Goal: Check status: Check status

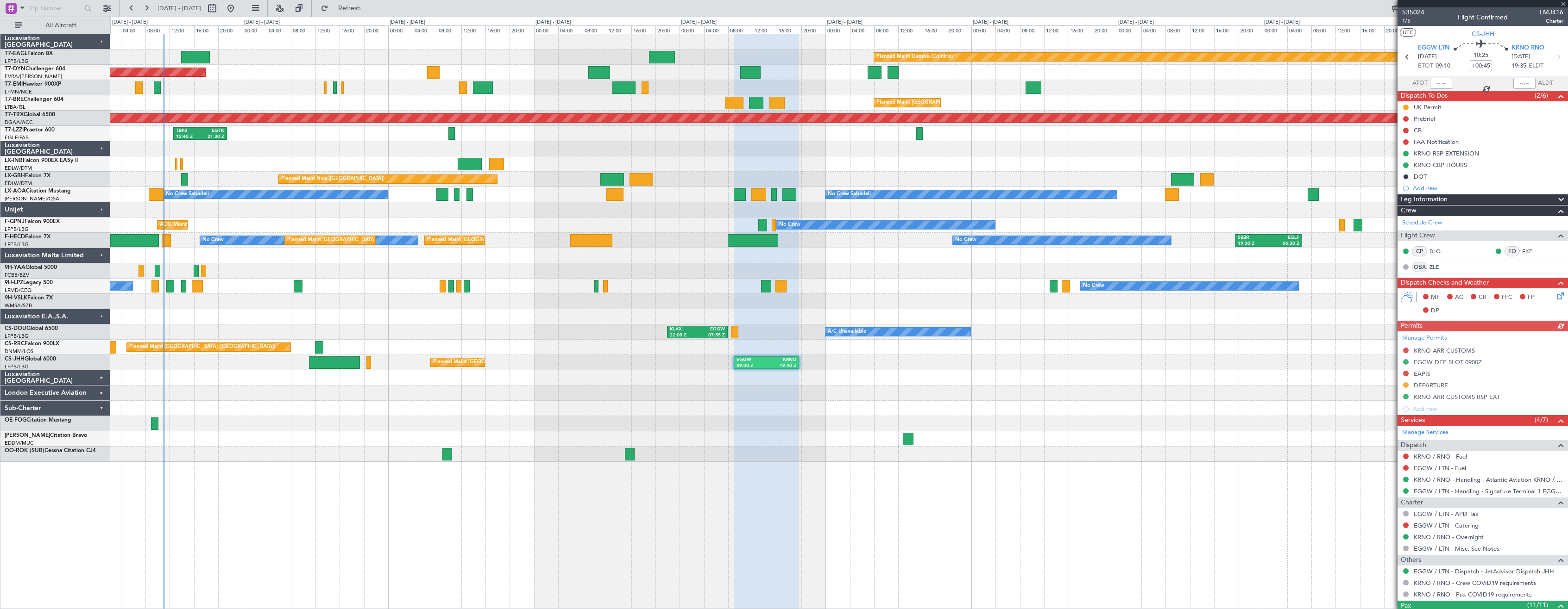
click at [103, 393] on div "London Executive Aviation" at bounding box center [56, 393] width 110 height 15
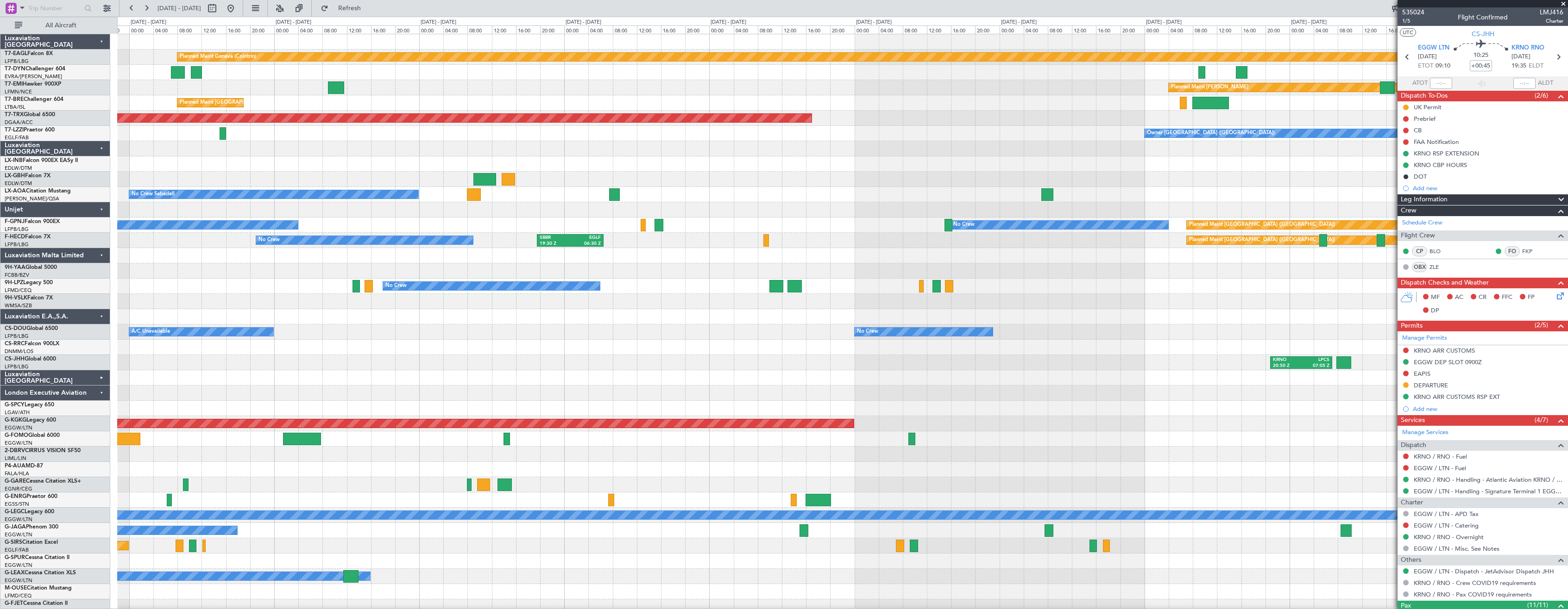
click at [407, 358] on div "Planned Maint Geneva (Cointrin) Planned Maint [PERSON_NAME] Planned Maint [GEOG…" at bounding box center [842, 393] width 1450 height 718
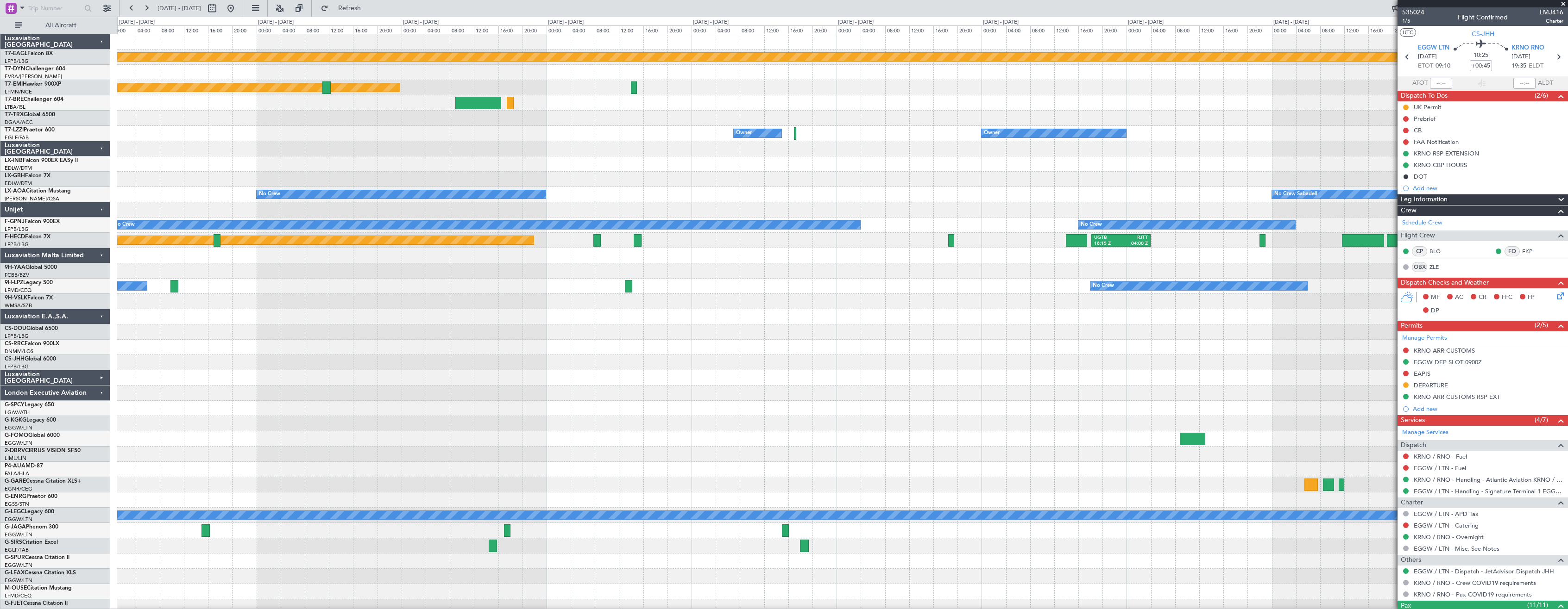
click at [781, 331] on div at bounding box center [842, 332] width 1450 height 15
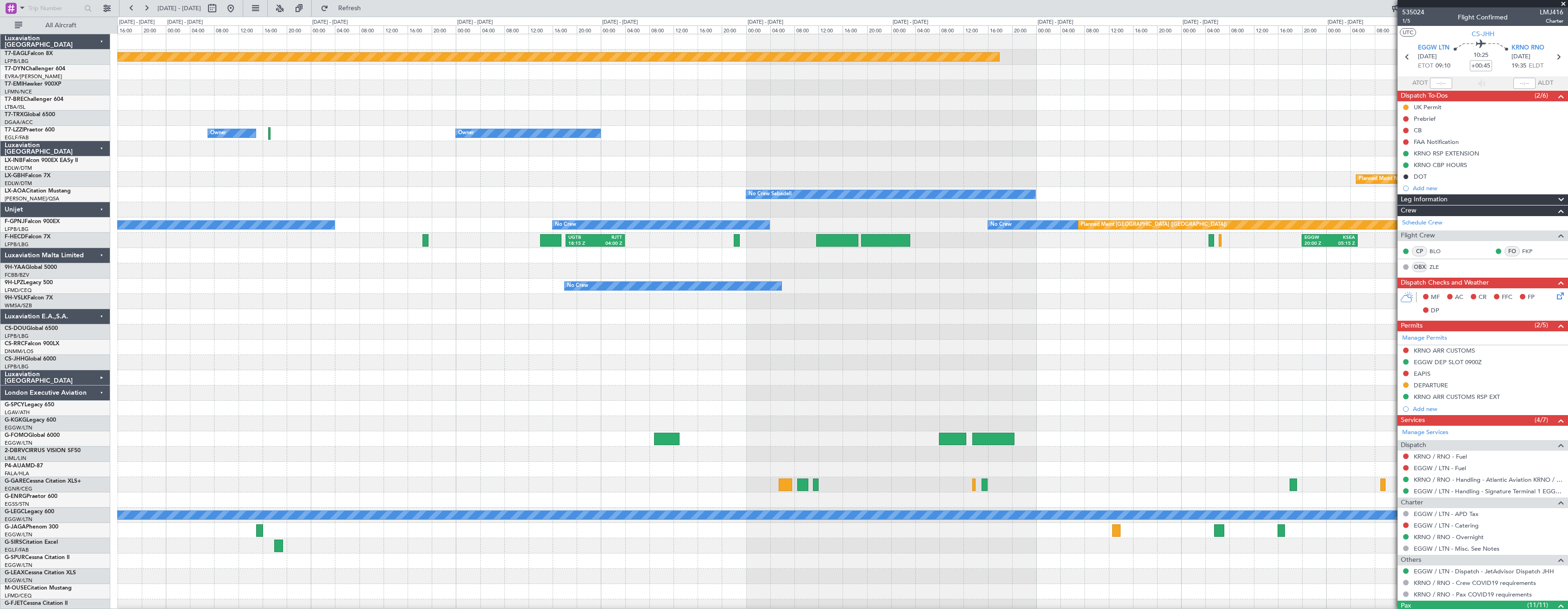
click at [511, 391] on div "Planned Maint Geneva (Cointrin) Planned Maint [PERSON_NAME] Owner Owner Owner P…" at bounding box center [842, 363] width 1450 height 657
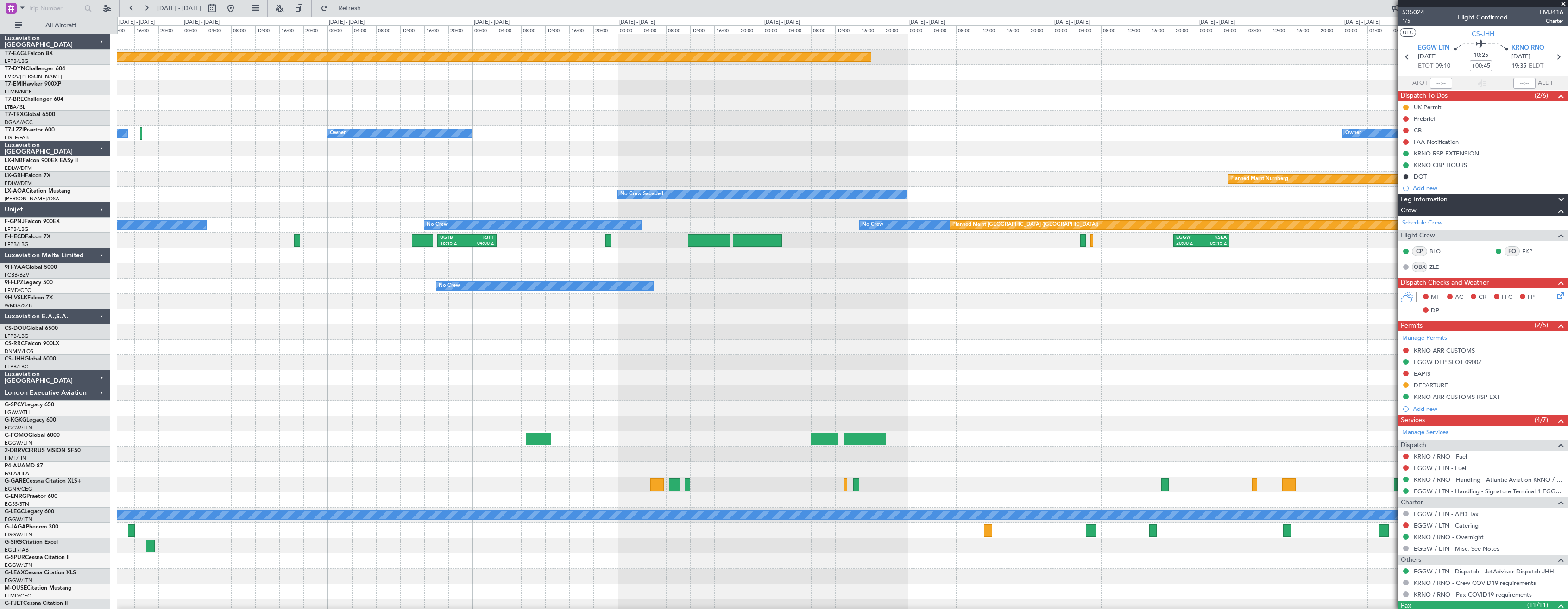
click at [431, 360] on div at bounding box center [842, 363] width 1450 height 15
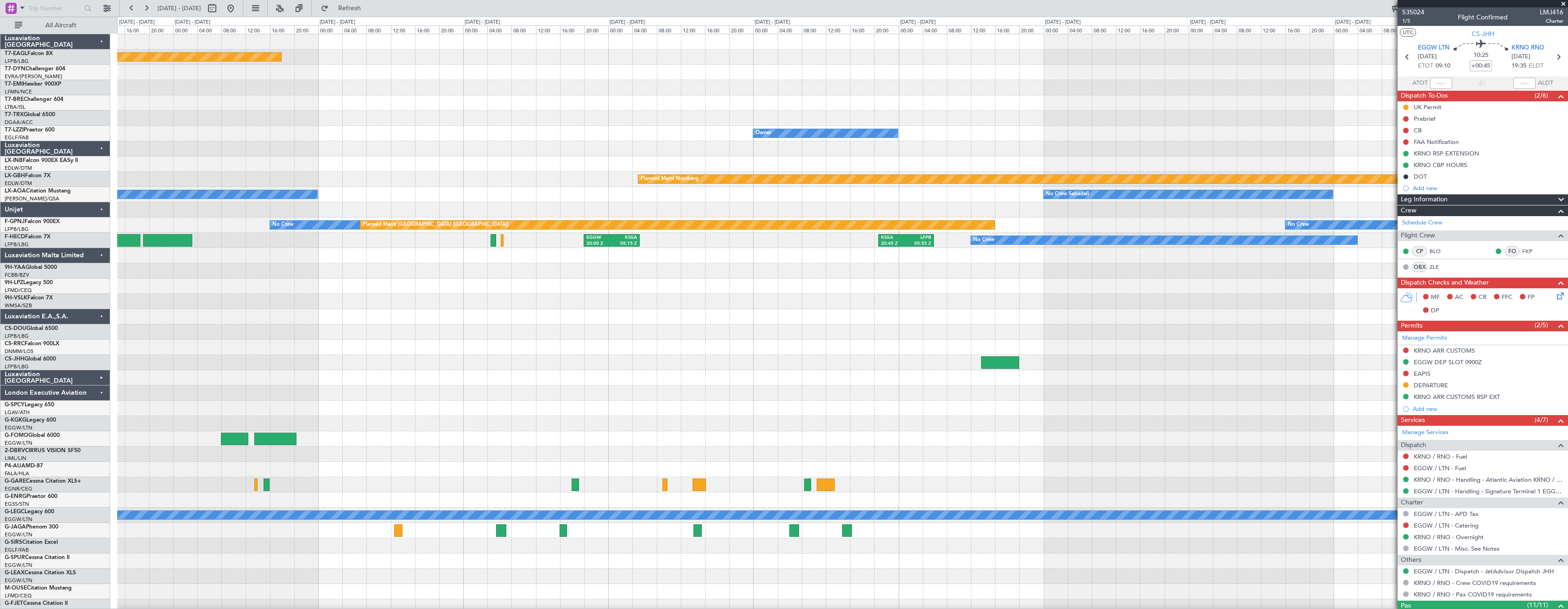
click at [425, 352] on div at bounding box center [842, 347] width 1450 height 15
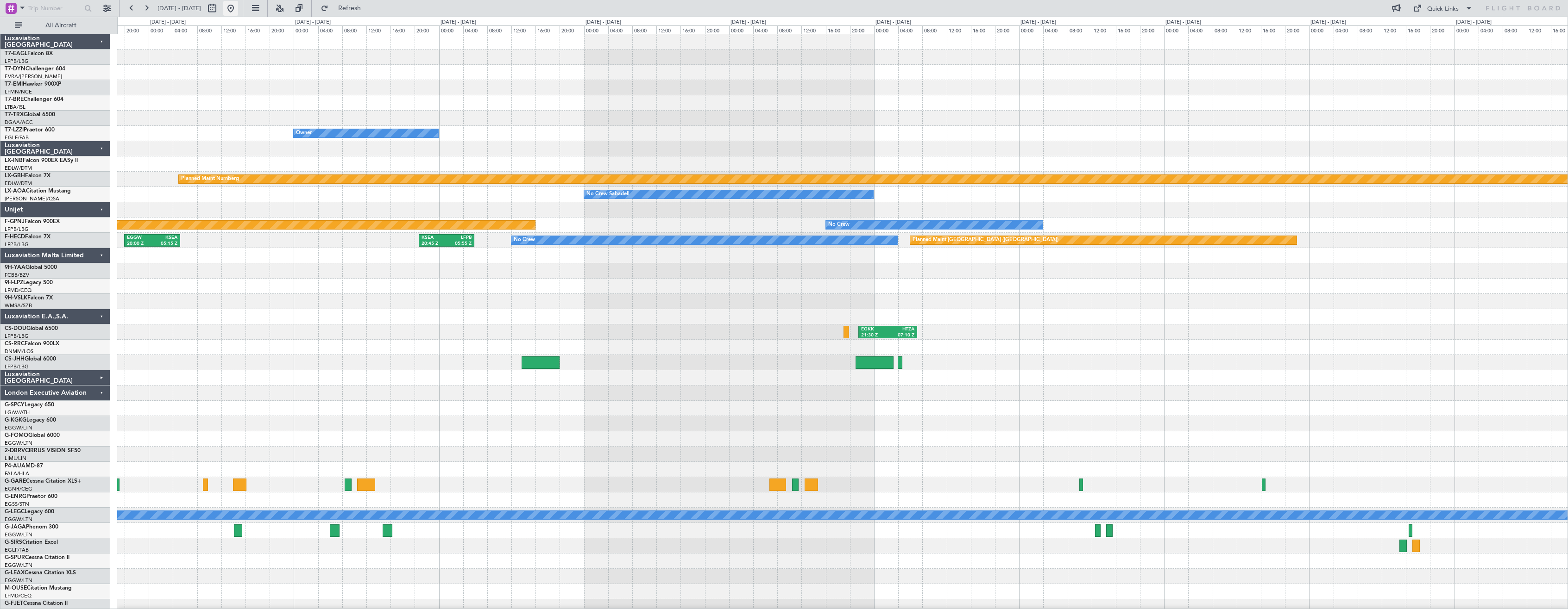
click at [238, 11] on button at bounding box center [230, 8] width 15 height 15
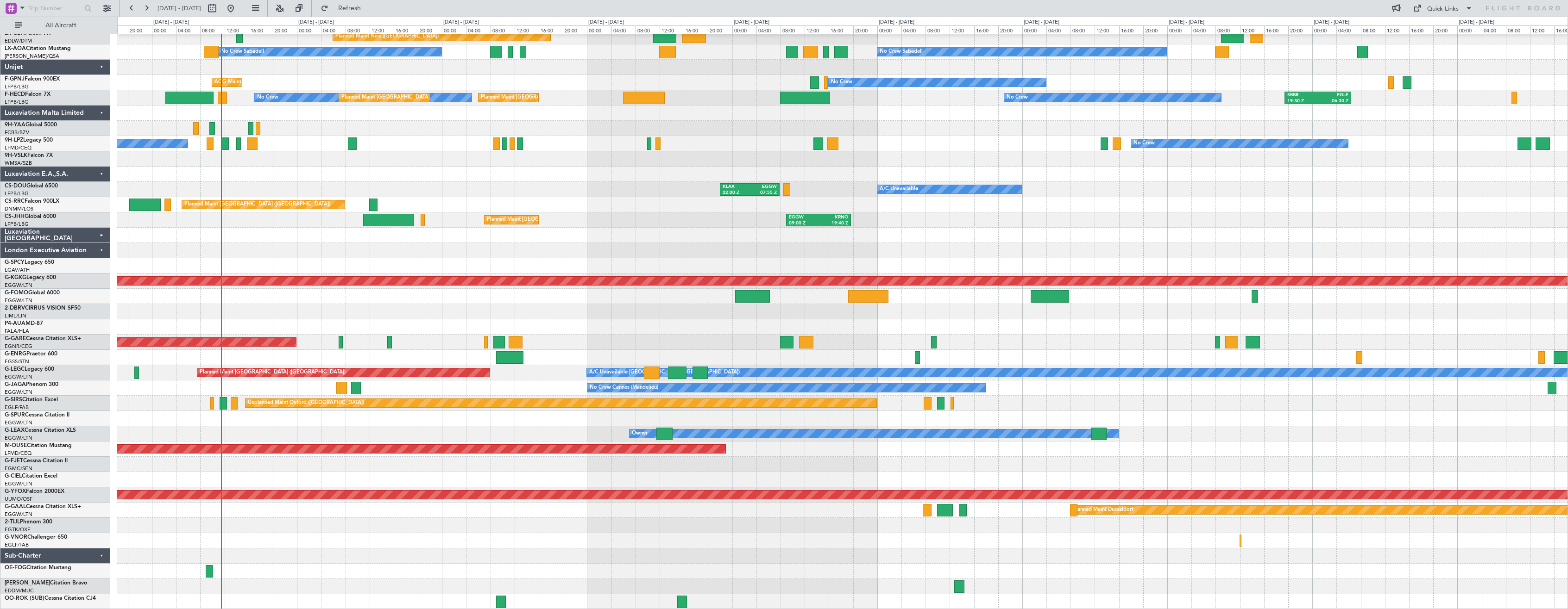
scroll to position [143, 0]
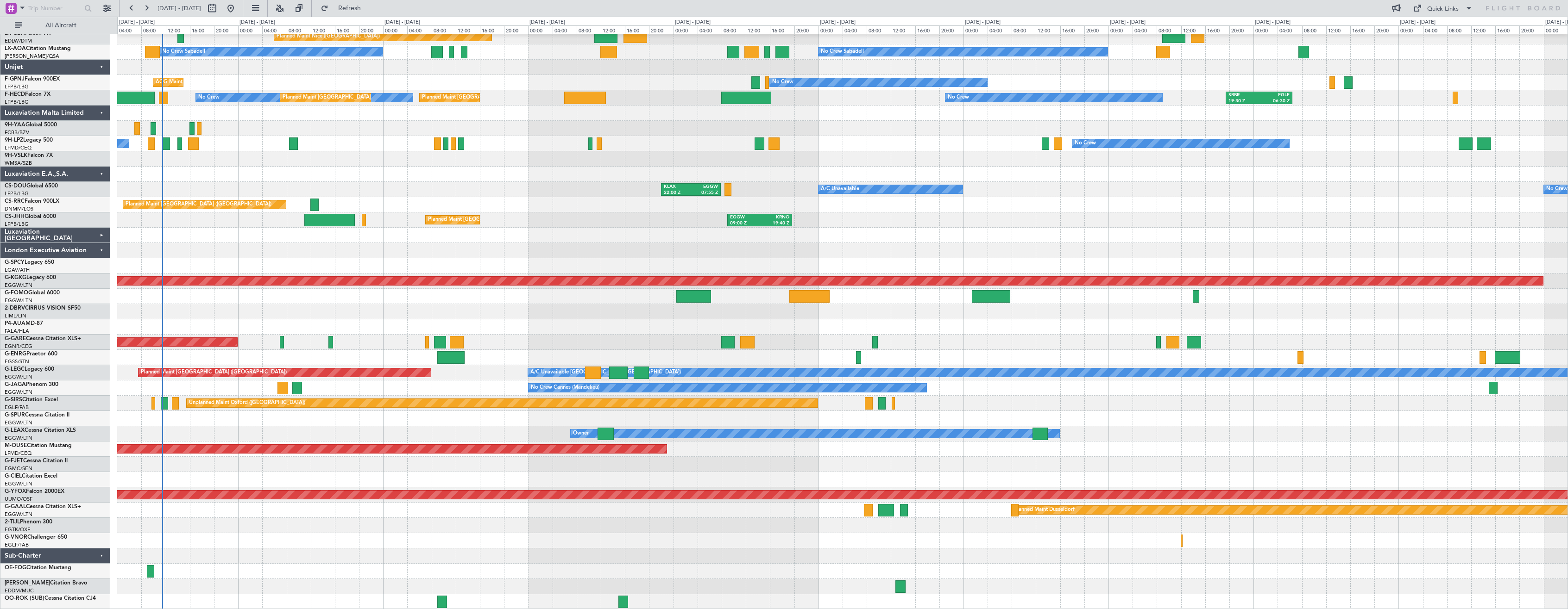
click at [1090, 203] on div "Planned Maint Geneva (Cointrin) [GEOGRAPHIC_DATA] ([GEOGRAPHIC_DATA]) Unplanned…" at bounding box center [842, 250] width 1450 height 718
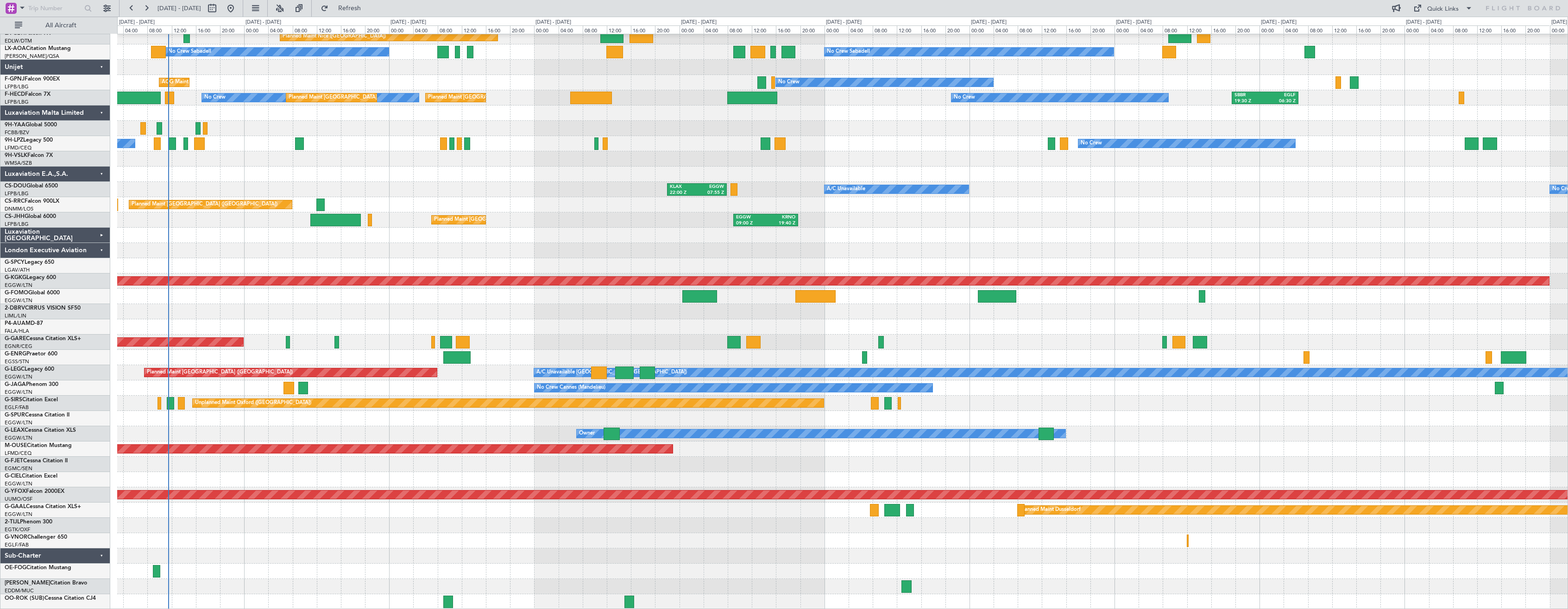
click at [354, 529] on div "Planned Maint Geneva (Cointrin) [GEOGRAPHIC_DATA] ([GEOGRAPHIC_DATA]) Unplanned…" at bounding box center [842, 250] width 1450 height 718
click at [102, 251] on div "London Executive Aviation" at bounding box center [56, 251] width 110 height 15
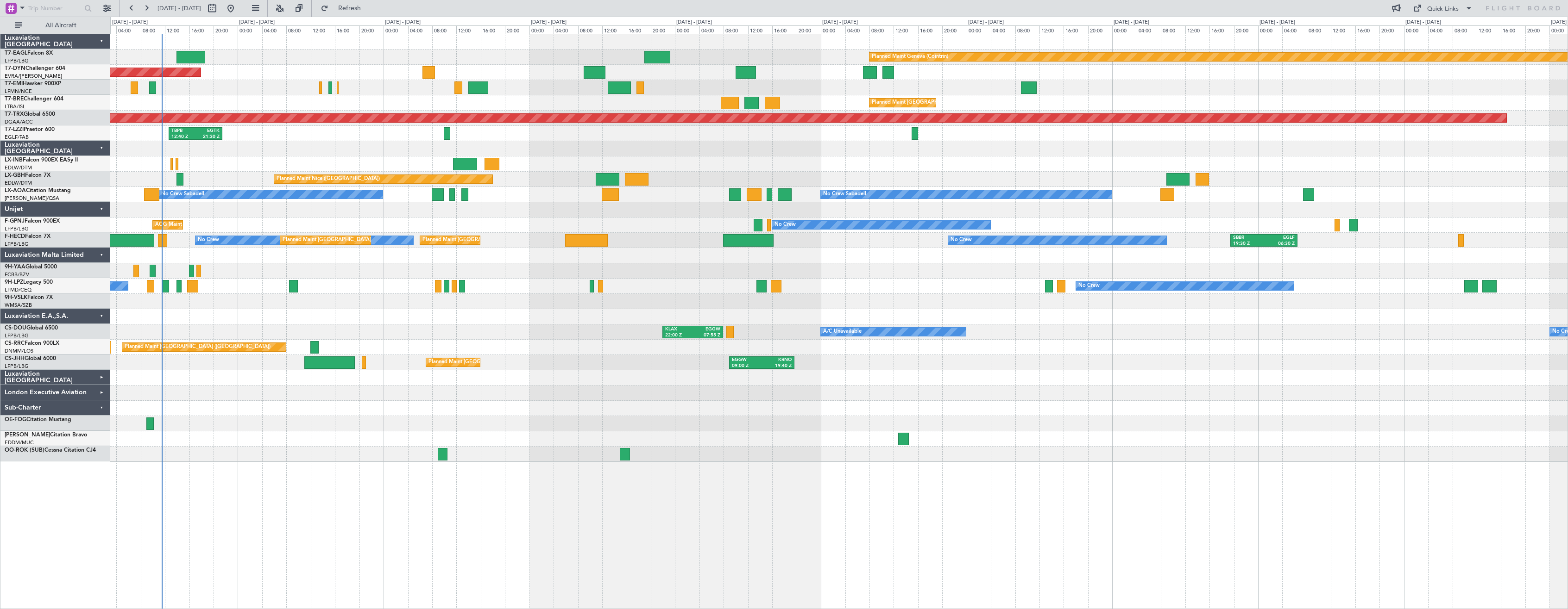
scroll to position [0, 0]
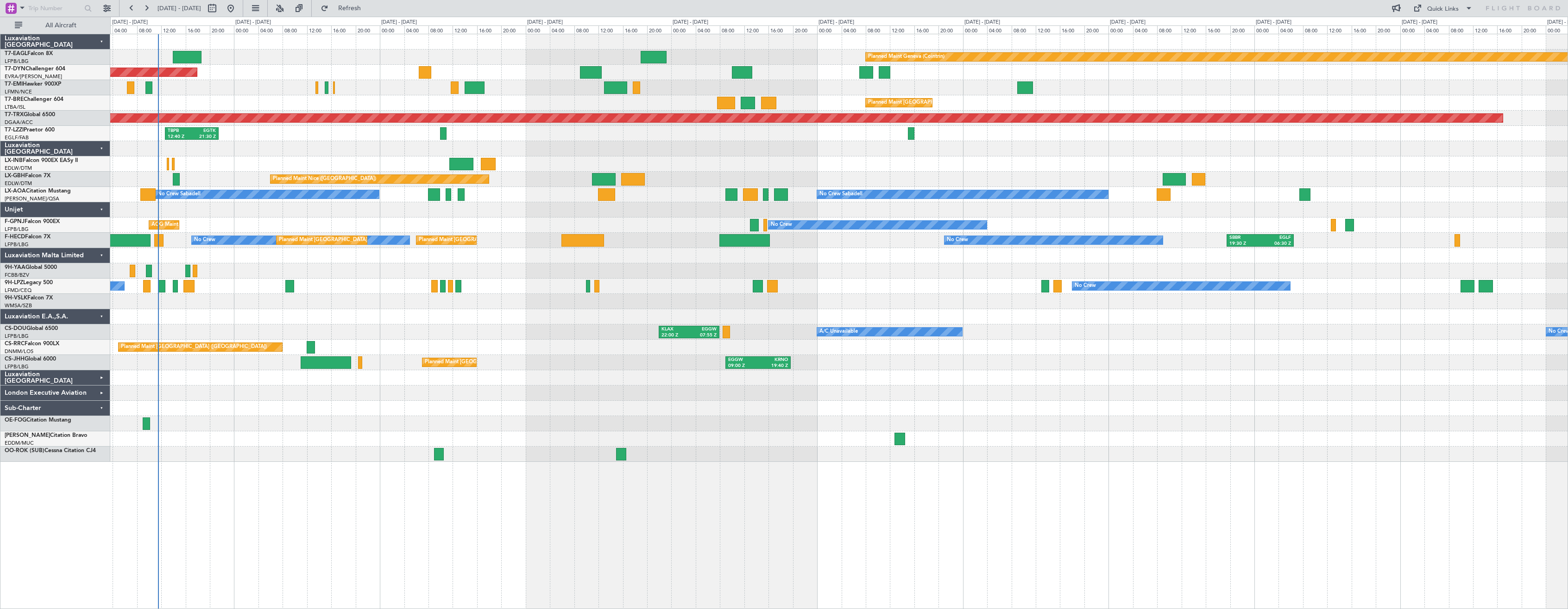
click at [567, 404] on div "Planned Maint Geneva (Cointrin) Planned Maint [GEOGRAPHIC_DATA]-[GEOGRAPHIC_DAT…" at bounding box center [839, 248] width 1458 height 428
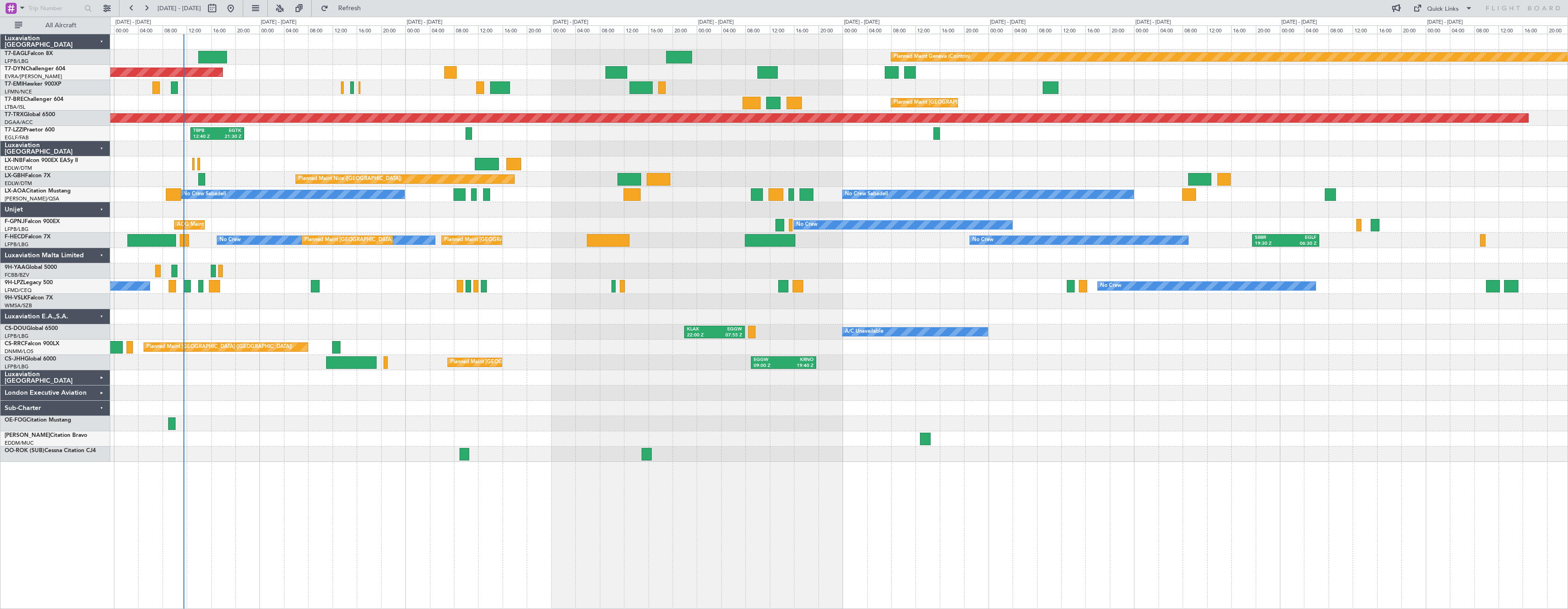
click at [354, 313] on div "Planned Maint Geneva (Cointrin) Planned Maint [GEOGRAPHIC_DATA]-[GEOGRAPHIC_DAT…" at bounding box center [839, 248] width 1458 height 428
click at [369, 6] on span "Refresh" at bounding box center [349, 8] width 39 height 6
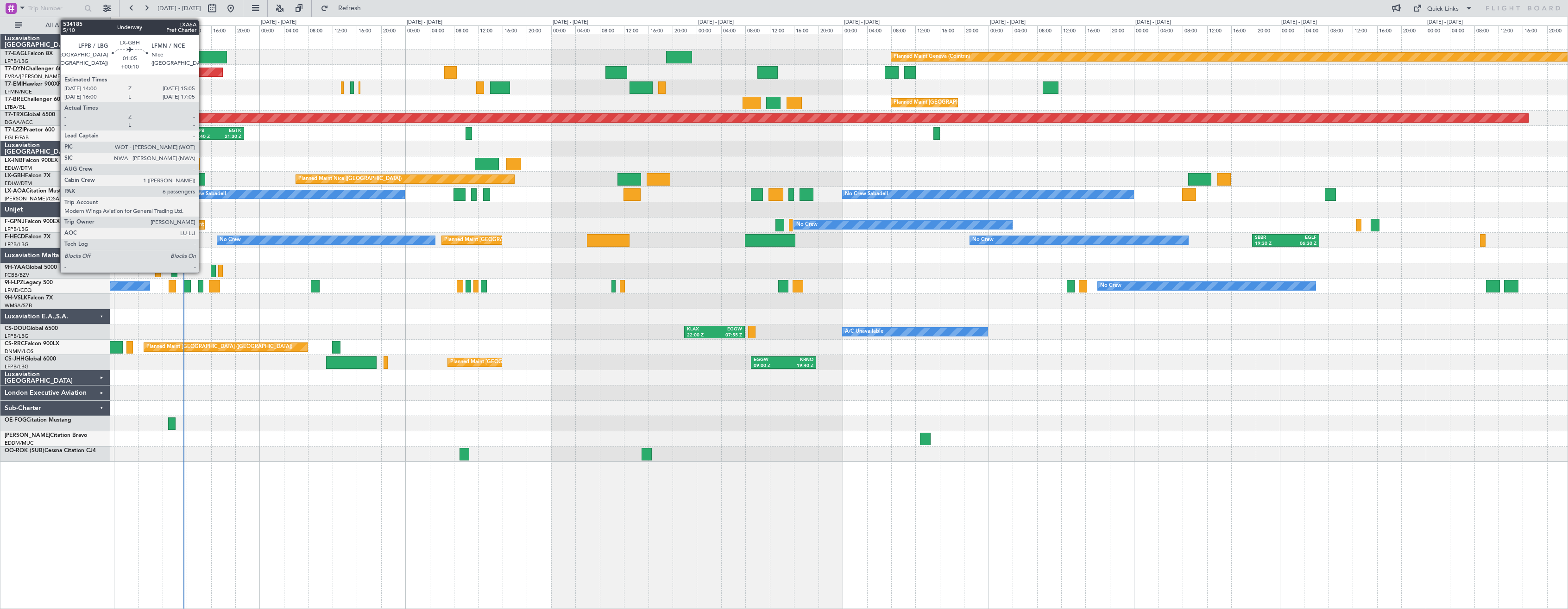
click at [203, 177] on div at bounding box center [202, 179] width 7 height 13
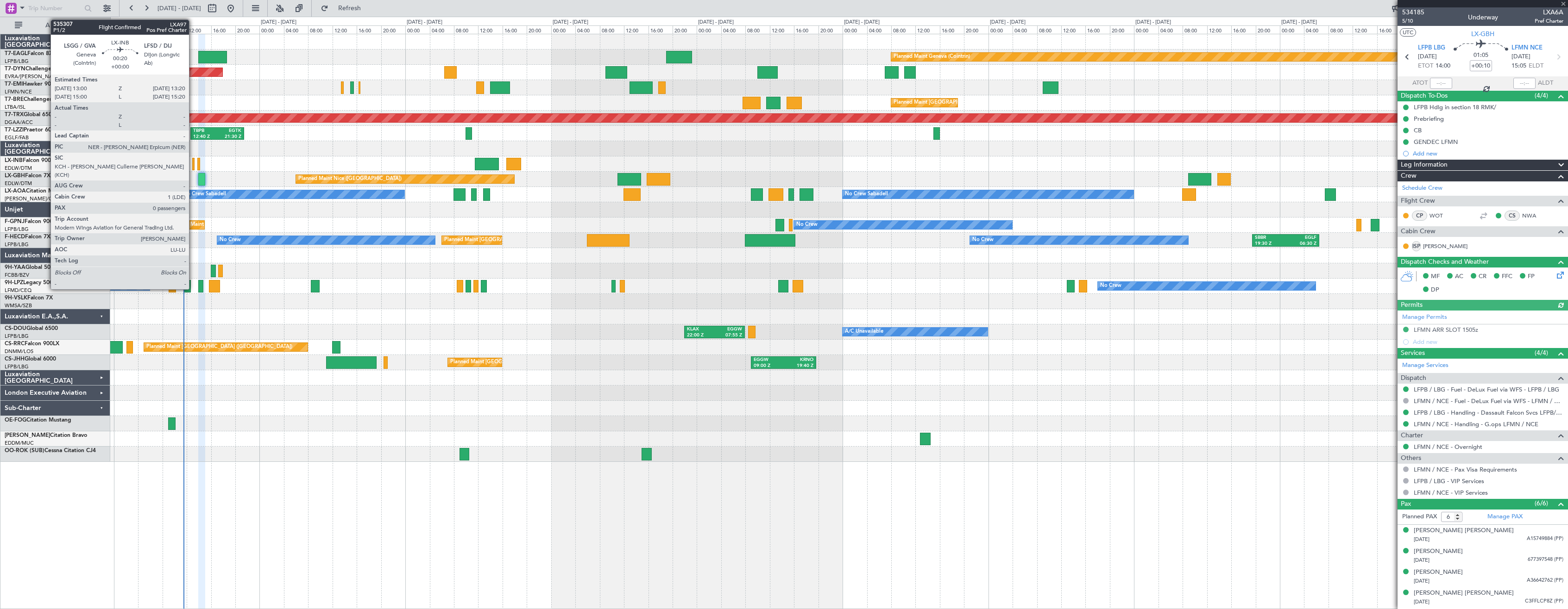
click at [193, 162] on div at bounding box center [193, 164] width 2 height 13
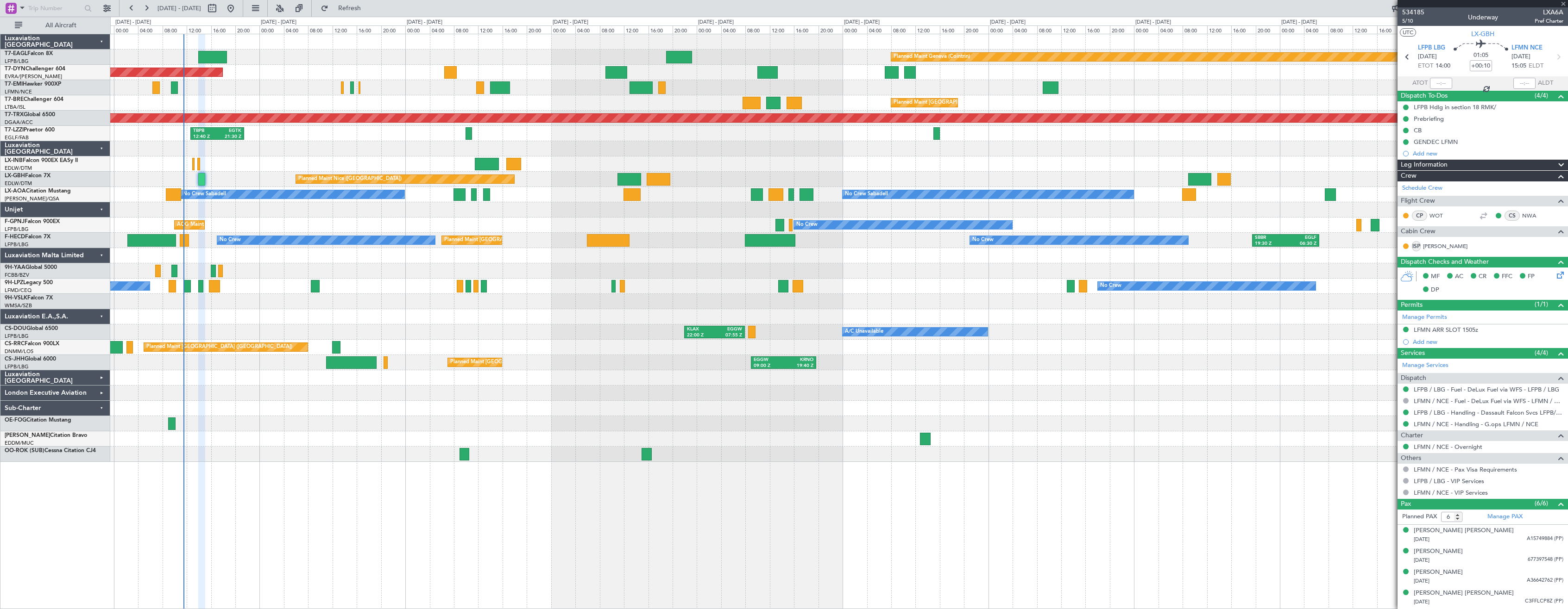
type input "0"
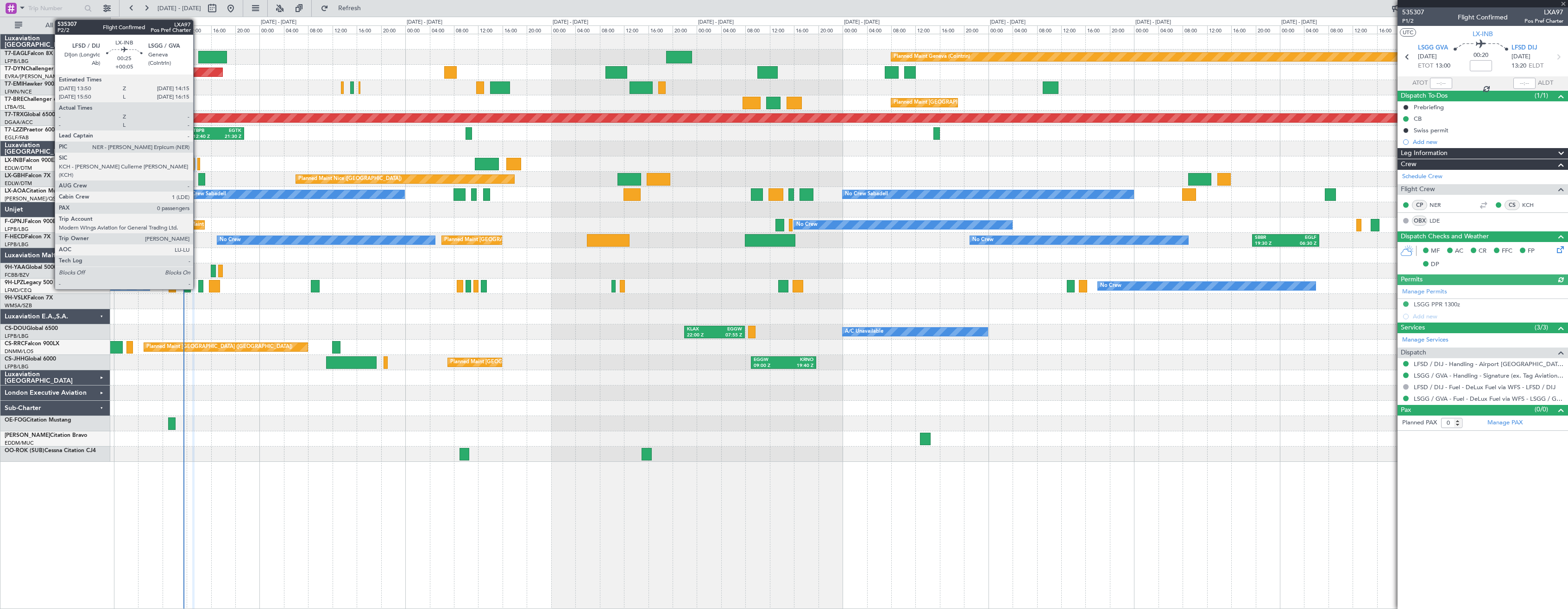
click at [197, 163] on div at bounding box center [198, 164] width 3 height 13
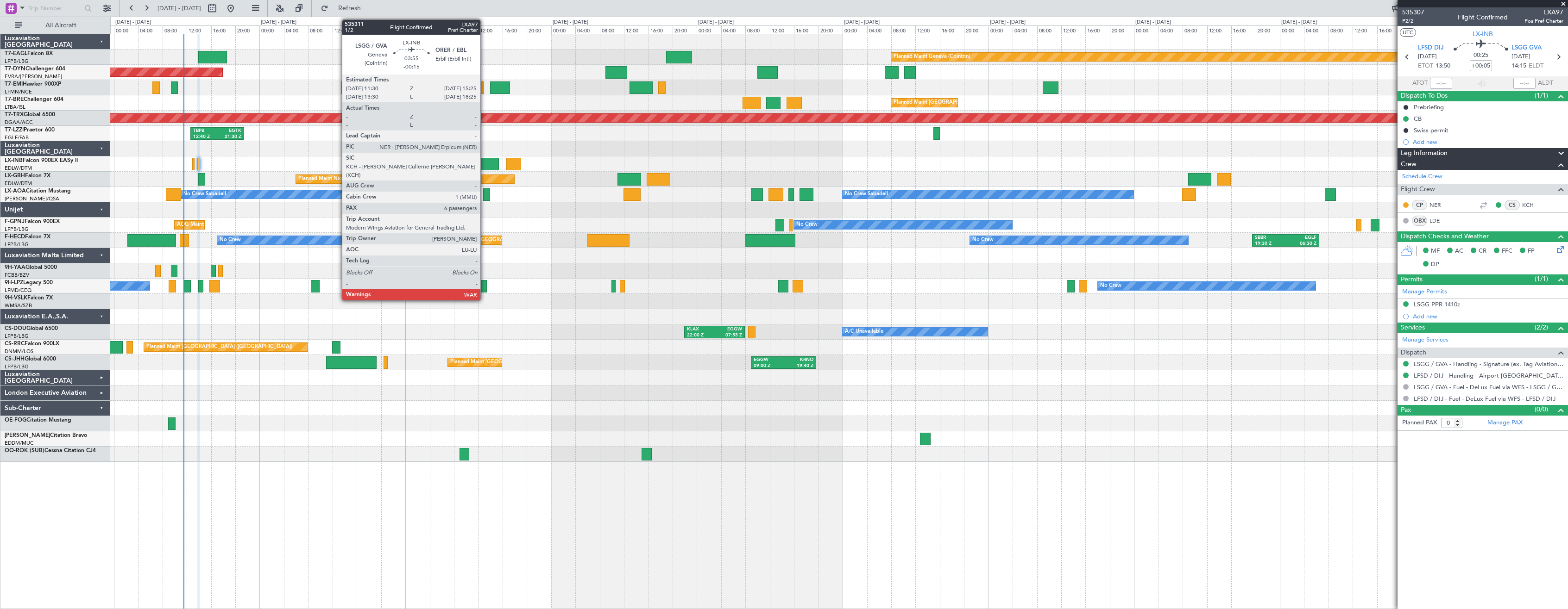
click at [484, 162] on div at bounding box center [487, 164] width 24 height 13
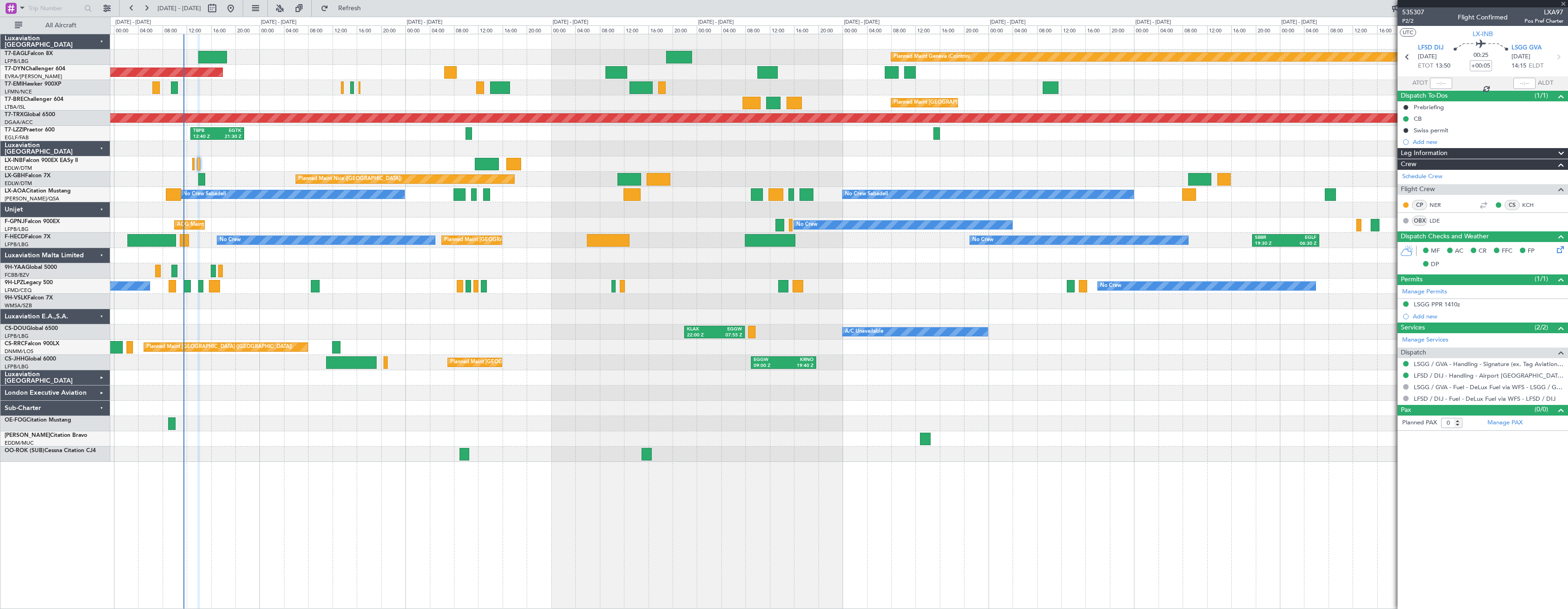
type input "-00:15"
type input "6"
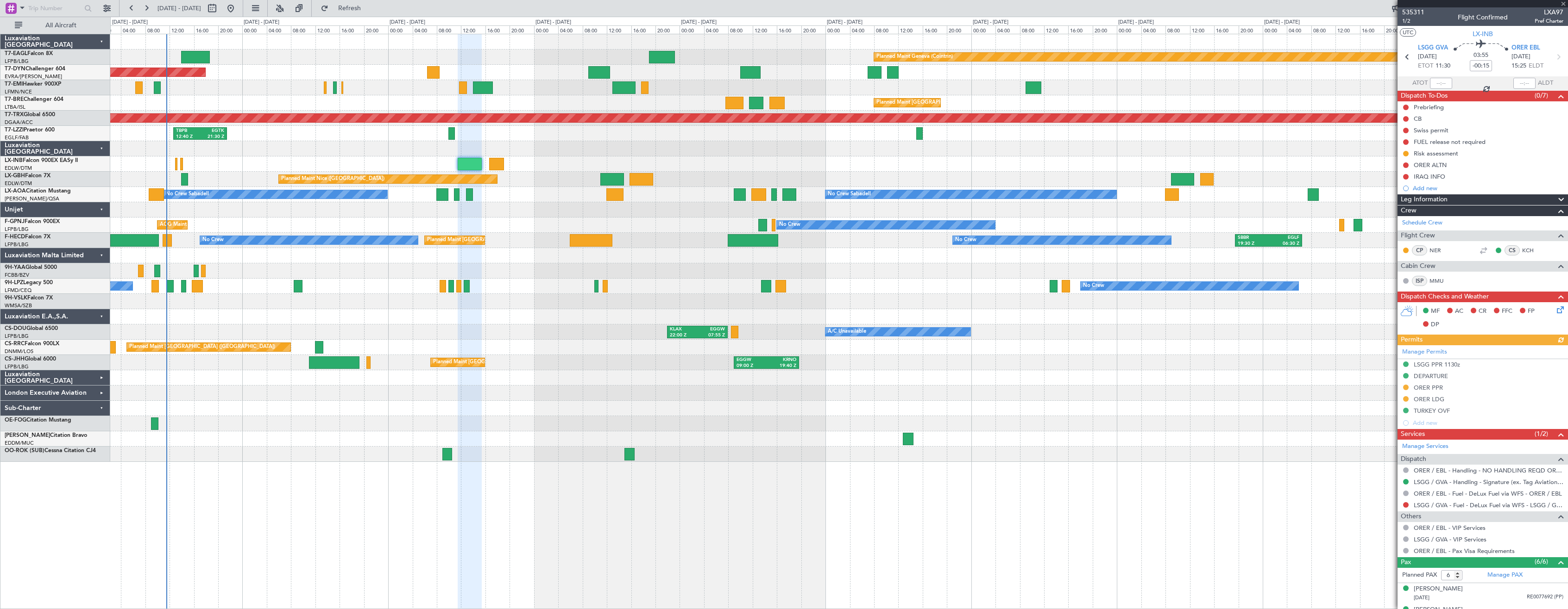
click at [529, 456] on div at bounding box center [839, 454] width 1458 height 15
